Goal: Find specific page/section: Find specific page/section

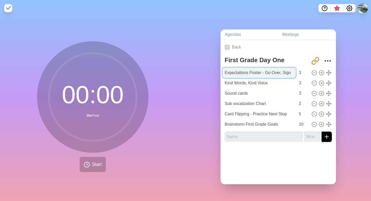
drag, startPoint x: 263, startPoint y: 72, endPoint x: 292, endPoint y: 72, distance: 29.4
click at [292, 72] on input "Expectations Poster - Go Over, Sign" at bounding box center [259, 73] width 73 height 10
click at [224, 72] on input "Expectations Poster" at bounding box center [259, 73] width 73 height 10
click at [275, 73] on input "Show Expectations Poster" at bounding box center [259, 73] width 73 height 10
type input "Show Expectations Poster KIND"
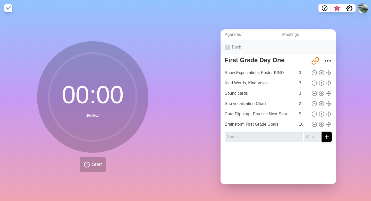
click at [226, 48] on icon at bounding box center [227, 47] width 5 height 5
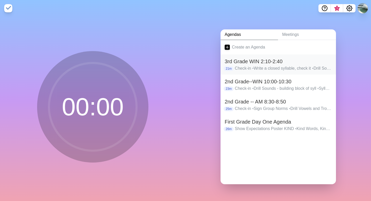
click at [240, 62] on h2 "3rd Grade WIN 2:10-2:40" at bounding box center [278, 61] width 107 height 8
